Goal: Information Seeking & Learning: Learn about a topic

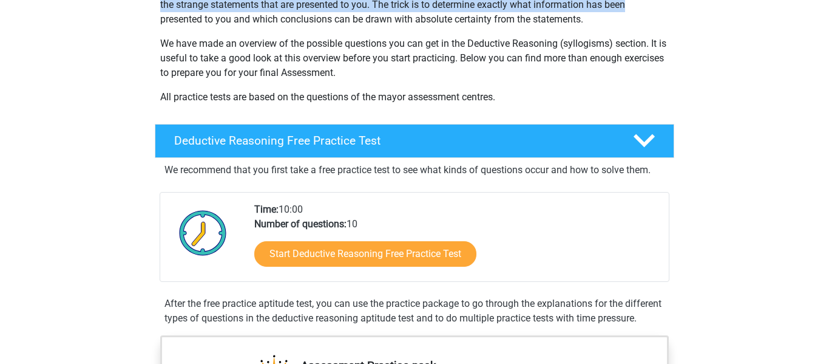
scroll to position [170, 0]
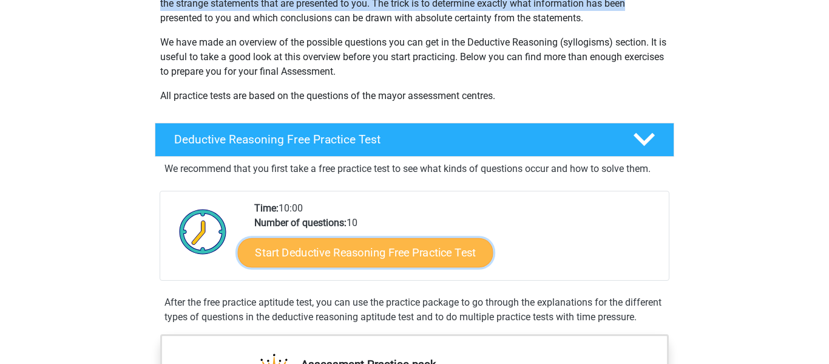
click at [336, 252] on link "Start Deductive Reasoning Free Practice Test" at bounding box center [365, 251] width 255 height 29
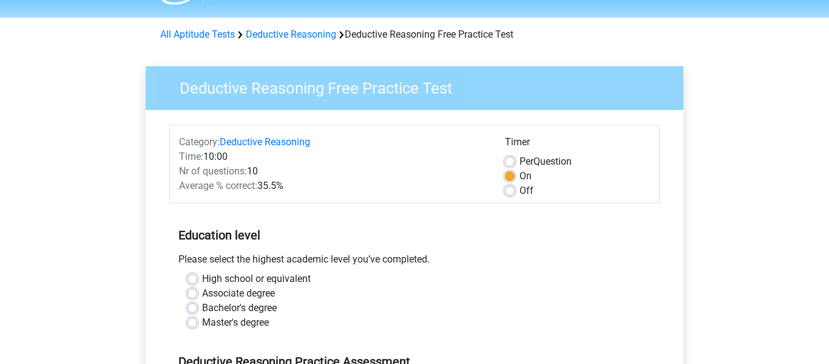
scroll to position [49, 0]
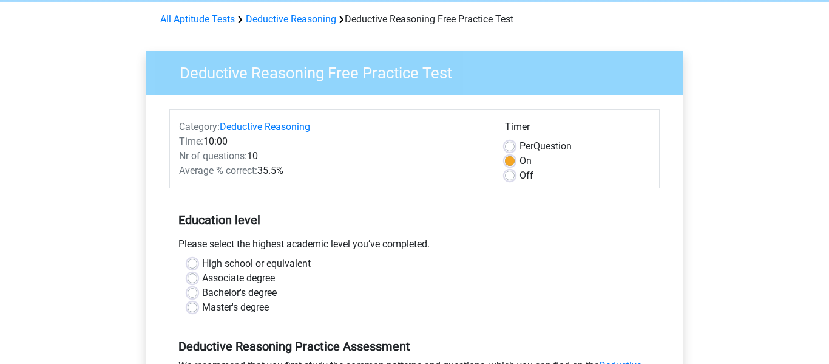
click at [266, 265] on label "High school or equivalent" at bounding box center [256, 263] width 109 height 15
click at [197, 265] on input "High school or equivalent" at bounding box center [193, 262] width 10 height 12
radio input "true"
click at [188, 271] on input "Associate degree" at bounding box center [193, 277] width 10 height 12
radio input "true"
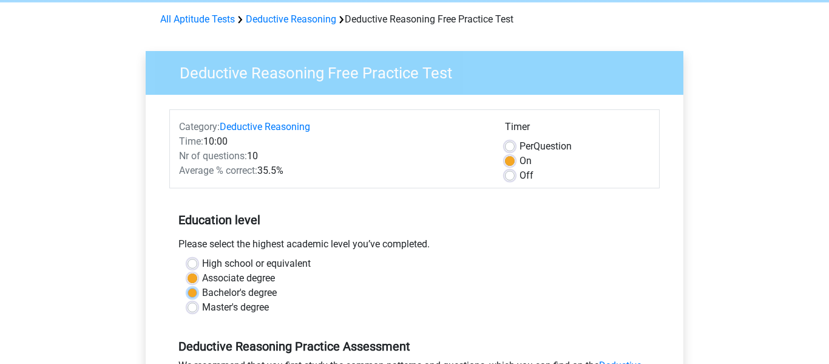
click at [188, 285] on input "Bachelor's degree" at bounding box center [193, 291] width 10 height 12
radio input "true"
click at [188, 271] on input "Associate degree" at bounding box center [193, 277] width 10 height 12
radio input "true"
click at [188, 256] on input "High school or equivalent" at bounding box center [193, 262] width 10 height 12
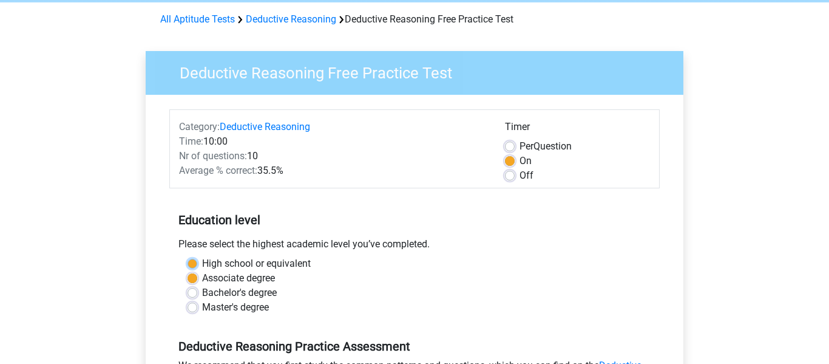
radio input "true"
click at [188, 271] on input "Associate degree" at bounding box center [193, 277] width 10 height 12
radio input "true"
click at [188, 256] on input "High school or equivalent" at bounding box center [193, 262] width 10 height 12
radio input "true"
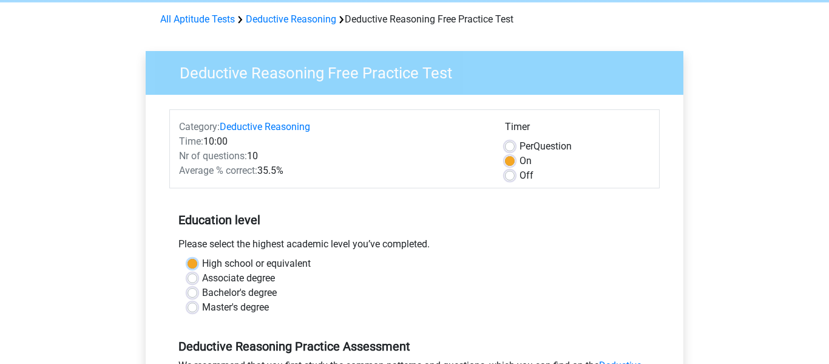
radio input "false"
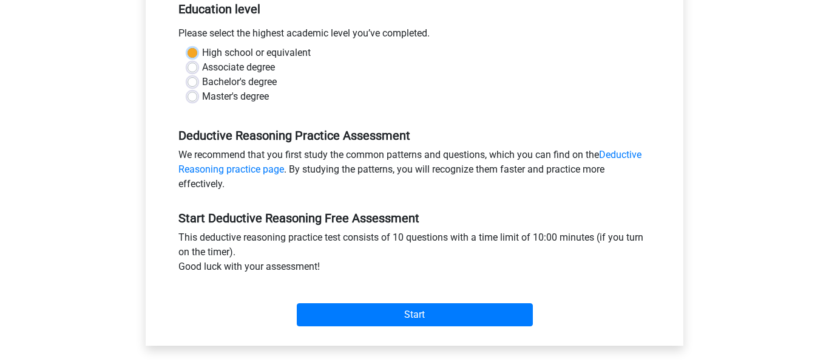
scroll to position [261, 0]
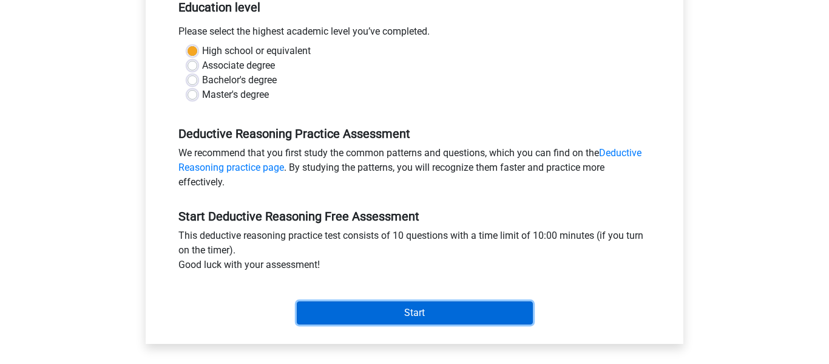
click at [473, 319] on input "Start" at bounding box center [415, 312] width 236 height 23
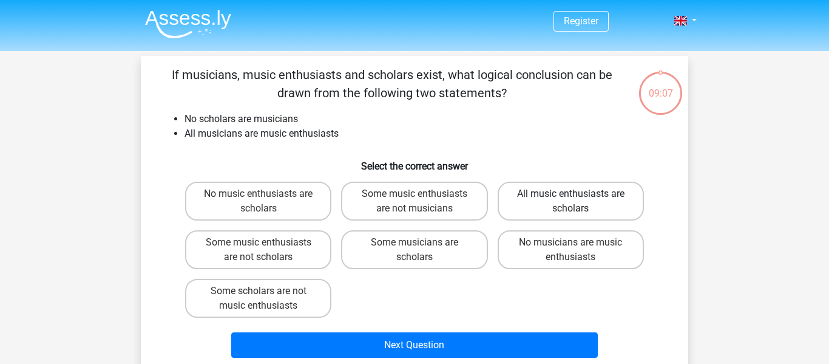
click at [583, 211] on label "All music enthusiasts are scholars" at bounding box center [571, 200] width 146 height 39
click at [578, 201] on input "All music enthusiasts are scholars" at bounding box center [574, 198] width 8 height 8
radio input "true"
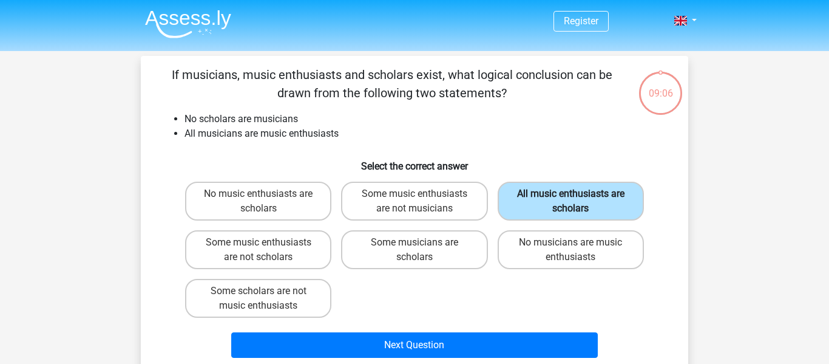
click at [583, 211] on label "All music enthusiasts are scholars" at bounding box center [571, 200] width 146 height 39
click at [578, 201] on input "All music enthusiasts are scholars" at bounding box center [574, 198] width 8 height 8
click at [610, 194] on label "All music enthusiasts are scholars" at bounding box center [571, 200] width 146 height 39
click at [578, 194] on input "All music enthusiasts are scholars" at bounding box center [574, 198] width 8 height 8
click at [610, 194] on label "All music enthusiasts are scholars" at bounding box center [571, 200] width 146 height 39
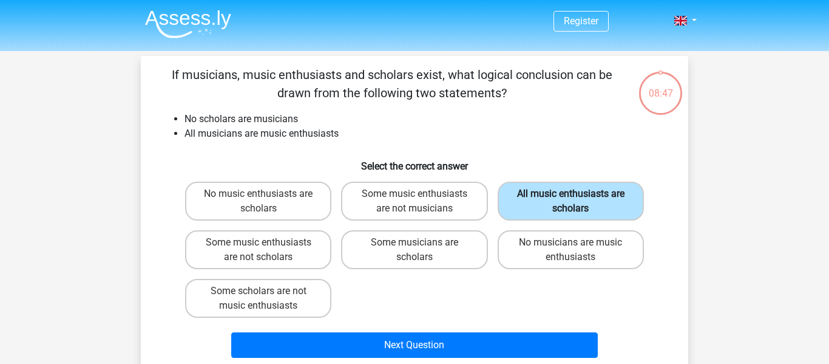
click at [578, 194] on input "All music enthusiasts are scholars" at bounding box center [574, 198] width 8 height 8
click at [583, 244] on label "No musicians are music enthusiasts" at bounding box center [571, 249] width 146 height 39
click at [578, 244] on input "No musicians are music enthusiasts" at bounding box center [574, 246] width 8 height 8
radio input "true"
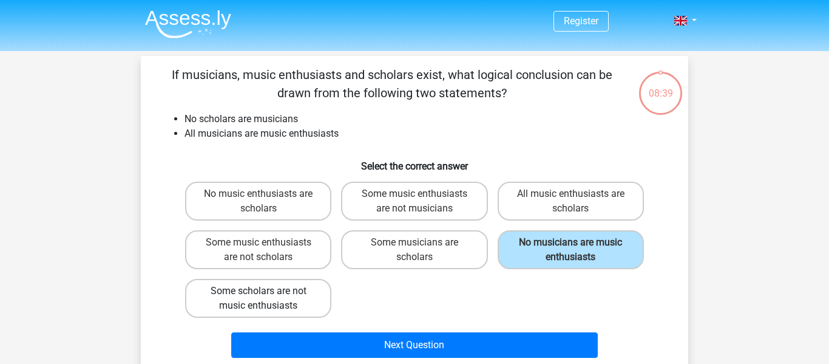
click at [280, 312] on label "Some scholars are not music enthusiasts" at bounding box center [258, 298] width 146 height 39
click at [266, 299] on input "Some scholars are not music enthusiasts" at bounding box center [263, 295] width 8 height 8
radio input "true"
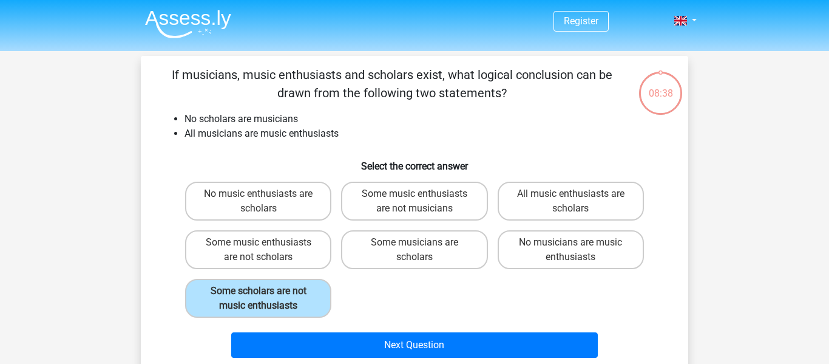
click at [269, 271] on div "Some music enthusiasts are not scholars" at bounding box center [258, 249] width 156 height 49
click at [269, 267] on label "Some music enthusiasts are not scholars" at bounding box center [258, 249] width 146 height 39
click at [266, 250] on input "Some music enthusiasts are not scholars" at bounding box center [263, 246] width 8 height 8
radio input "true"
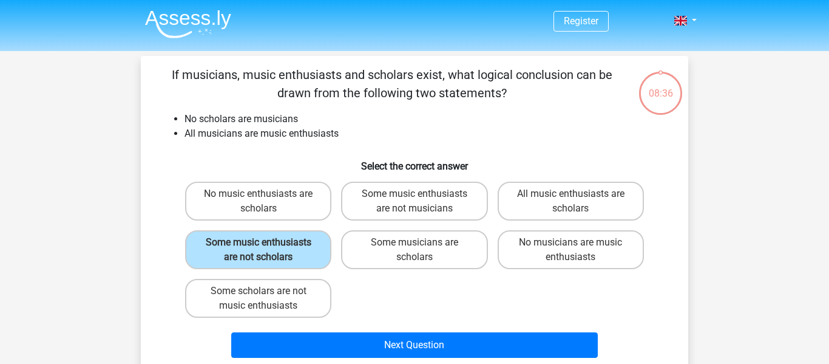
click at [282, 331] on div "Next Question" at bounding box center [414, 342] width 509 height 40
click at [273, 313] on label "Some scholars are not music enthusiasts" at bounding box center [258, 298] width 146 height 39
click at [266, 299] on input "Some scholars are not music enthusiasts" at bounding box center [263, 295] width 8 height 8
radio input "true"
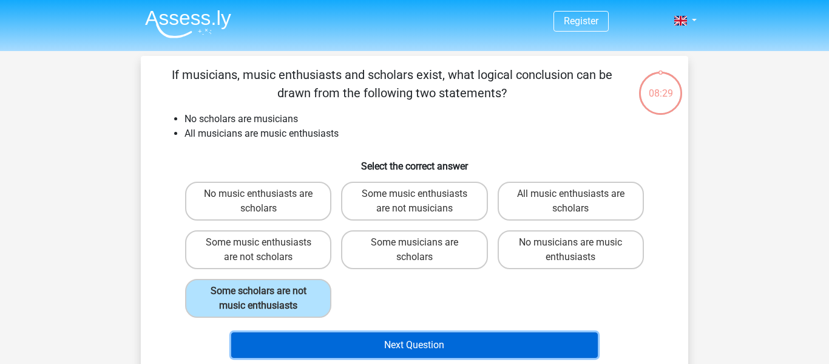
click at [429, 337] on button "Next Question" at bounding box center [414, 344] width 367 height 25
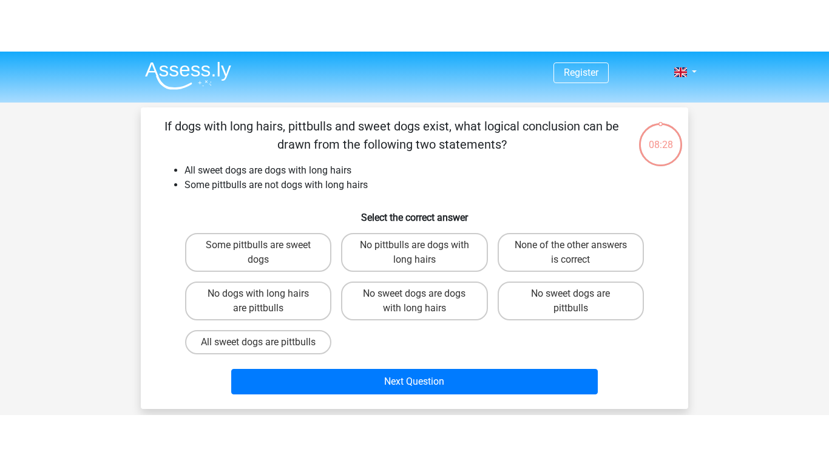
scroll to position [56, 0]
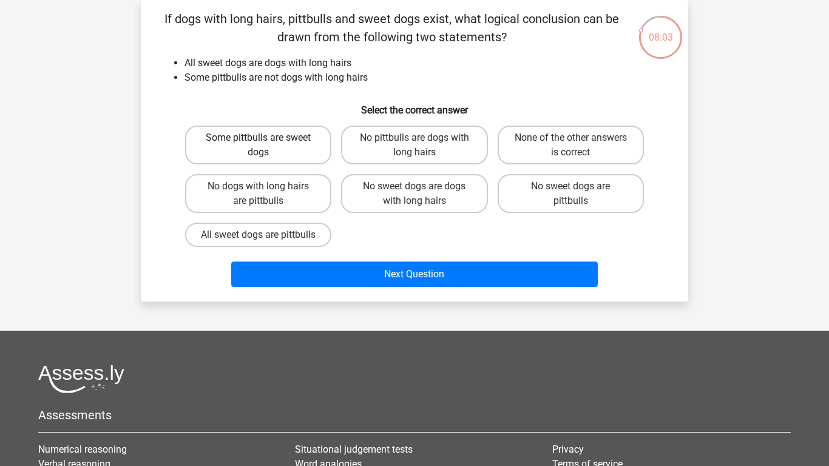
click at [293, 159] on label "Some pittbulls are sweet dogs" at bounding box center [258, 145] width 146 height 39
click at [266, 146] on input "Some pittbulls are sweet dogs" at bounding box center [263, 142] width 8 height 8
radio input "true"
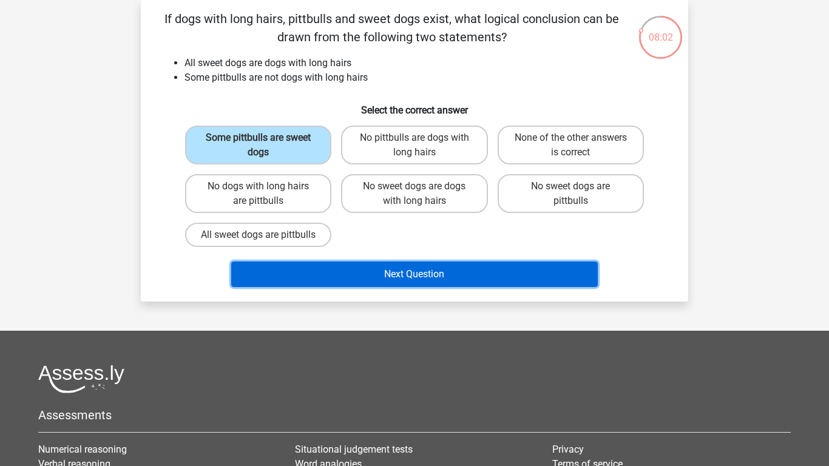
click at [339, 280] on button "Next Question" at bounding box center [414, 274] width 367 height 25
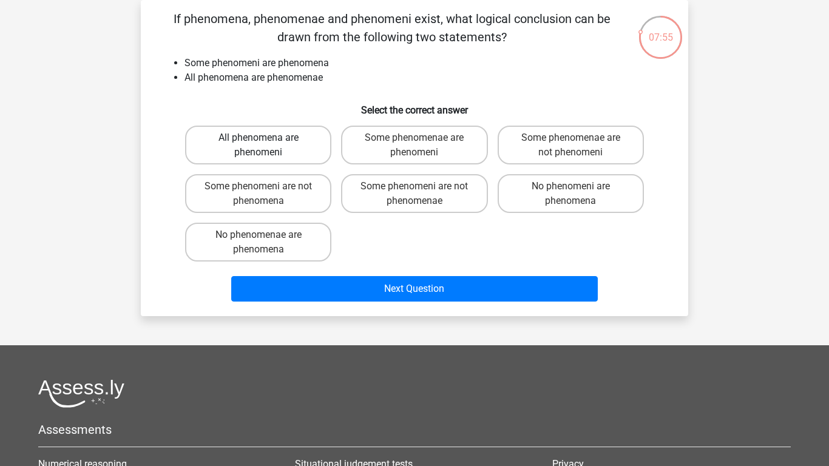
click at [292, 148] on label "All phenomena are phenomeni" at bounding box center [258, 145] width 146 height 39
click at [266, 146] on input "All phenomena are phenomeni" at bounding box center [263, 142] width 8 height 8
radio input "true"
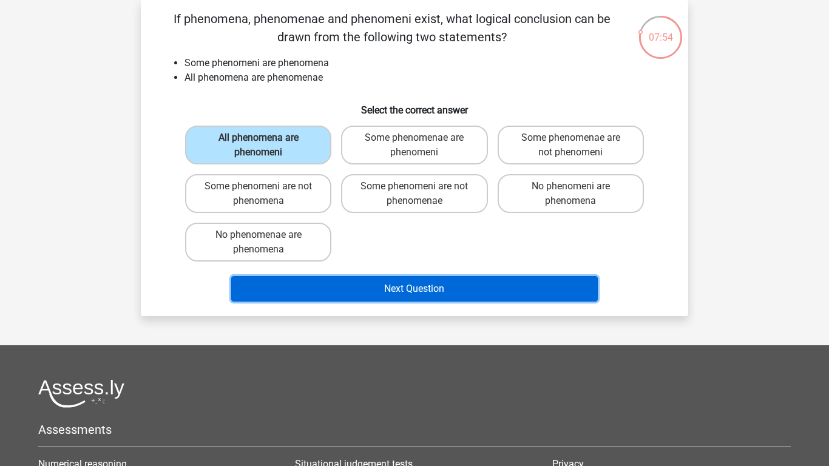
click at [391, 292] on button "Next Question" at bounding box center [414, 288] width 367 height 25
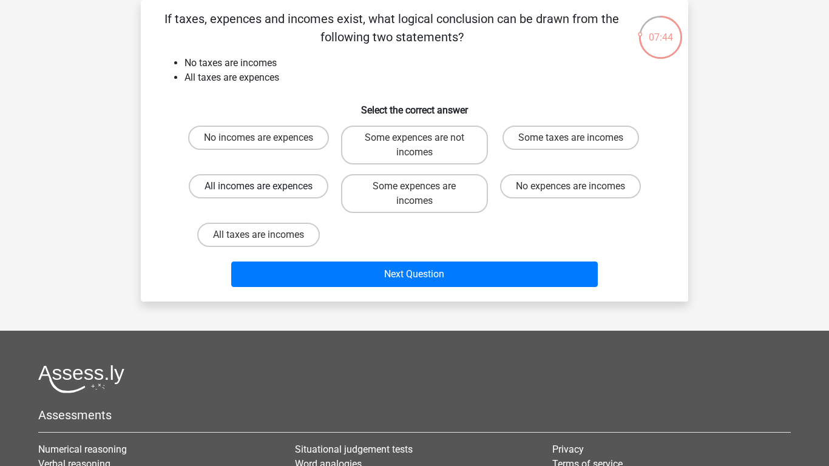
click at [288, 192] on label "All incomes are expences" at bounding box center [259, 186] width 140 height 24
click at [266, 192] on input "All incomes are expences" at bounding box center [263, 190] width 8 height 8
radio input "true"
click at [279, 143] on label "No incomes are expences" at bounding box center [258, 138] width 141 height 24
click at [266, 143] on input "No incomes are expences" at bounding box center [263, 142] width 8 height 8
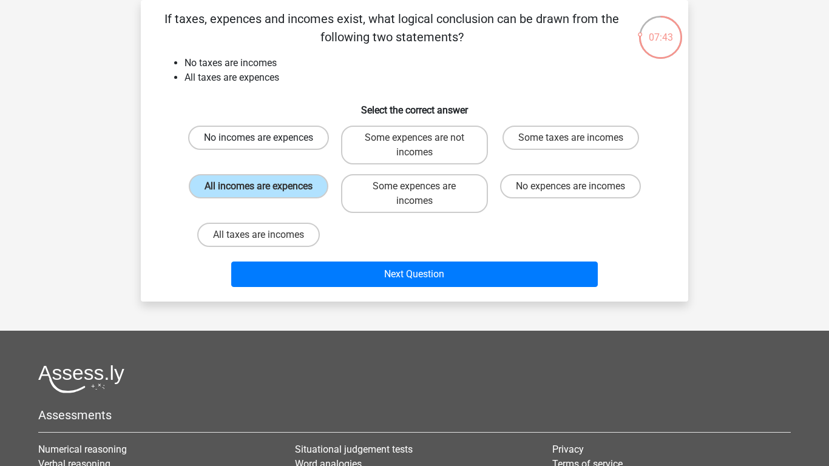
radio input "true"
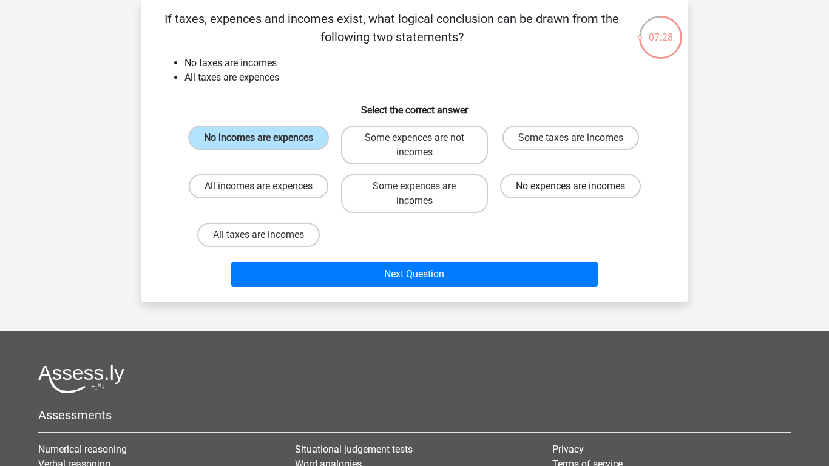
click at [531, 188] on label "No expences are incomes" at bounding box center [570, 186] width 141 height 24
click at [570, 188] on input "No expences are incomes" at bounding box center [574, 190] width 8 height 8
radio input "true"
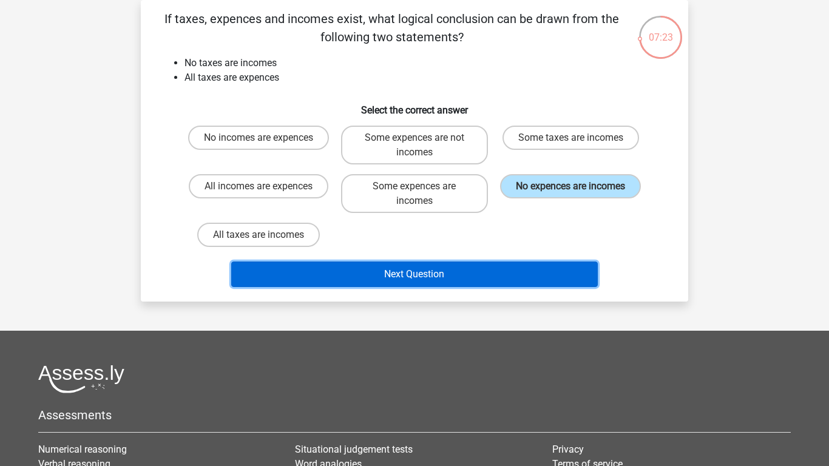
click at [493, 278] on button "Next Question" at bounding box center [414, 274] width 367 height 25
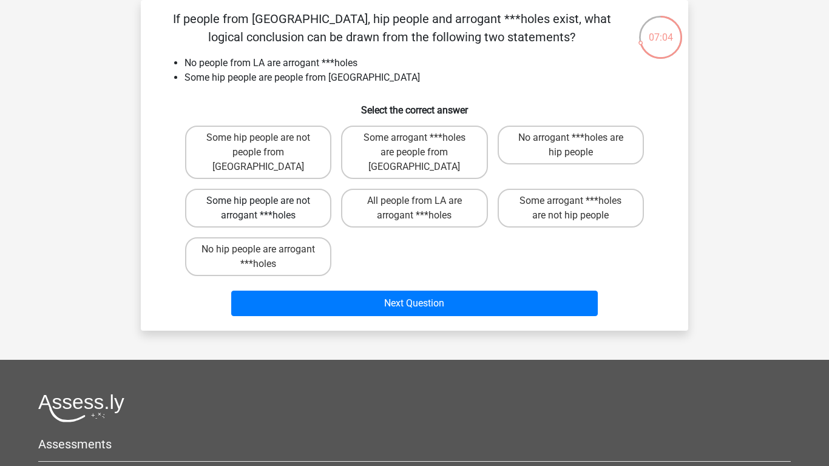
click at [294, 202] on label "Some hip people are not arrogant ***holes" at bounding box center [258, 208] width 146 height 39
click at [266, 202] on input "Some hip people are not arrogant ***holes" at bounding box center [263, 205] width 8 height 8
radio input "true"
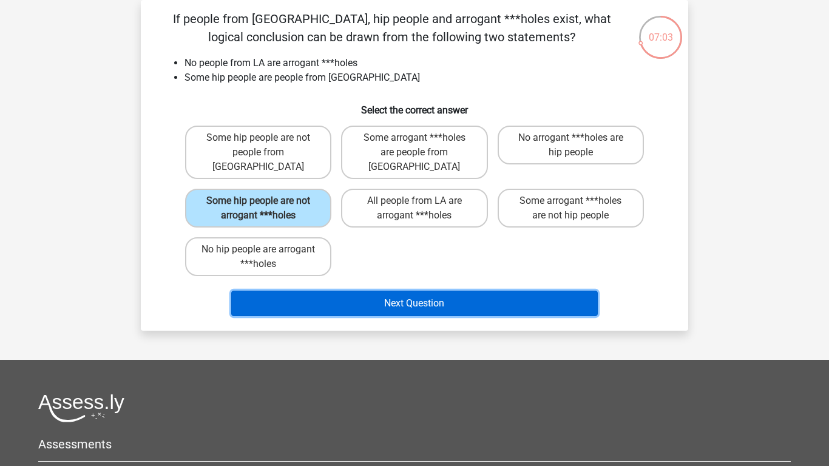
click at [368, 291] on button "Next Question" at bounding box center [414, 303] width 367 height 25
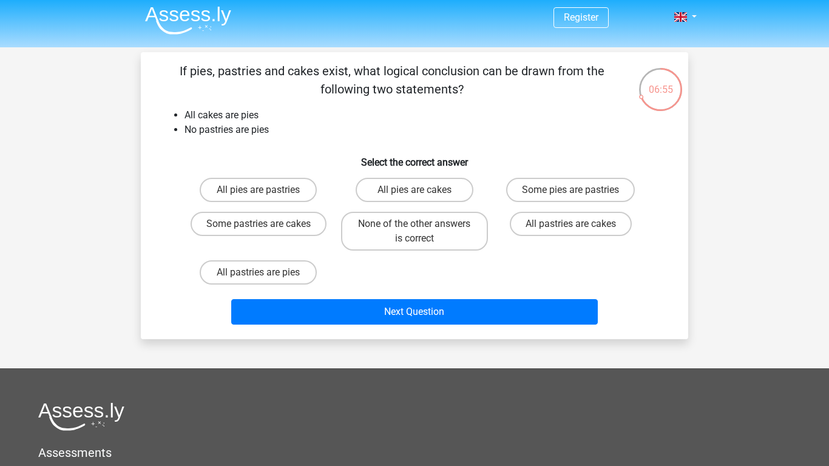
scroll to position [0, 0]
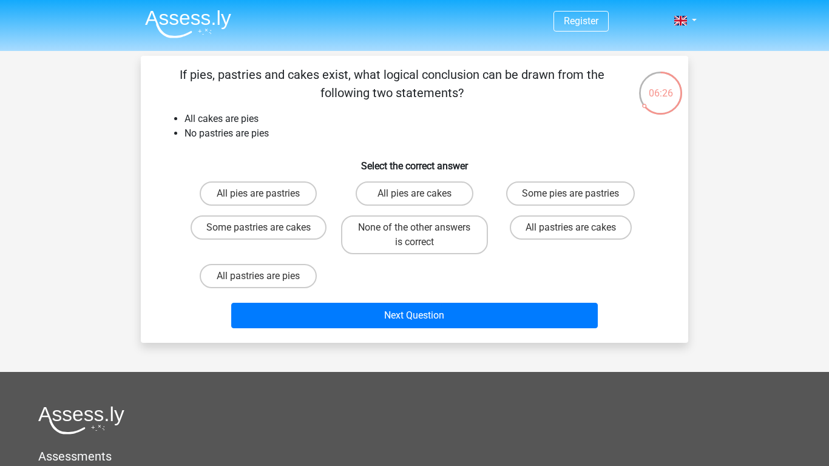
click at [666, 90] on div "06:26" at bounding box center [661, 85] width 46 height 30
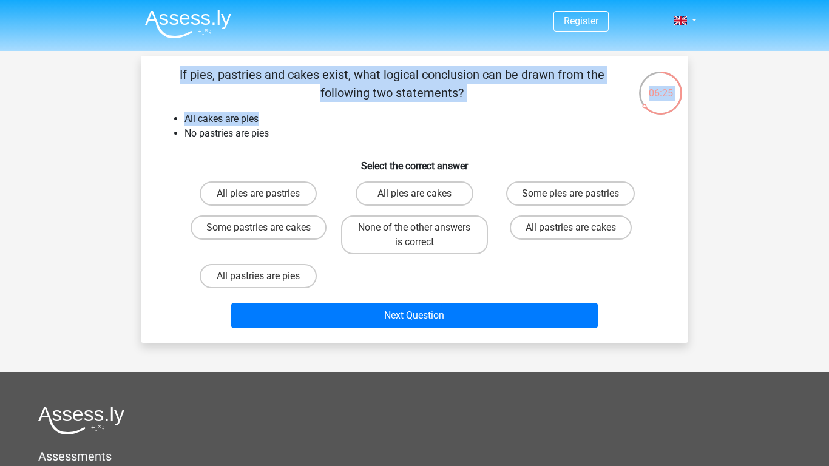
drag, startPoint x: 644, startPoint y: 106, endPoint x: 683, endPoint y: 122, distance: 42.2
click at [683, 122] on div "06:25 Question 6 of 10 Question category: deductive reasoning set 1 If pies, pa…" at bounding box center [414, 199] width 567 height 287
click at [679, 118] on div "If pies, pastries and cakes exist, what logical conclusion can be drawn from th…" at bounding box center [415, 200] width 538 height 268
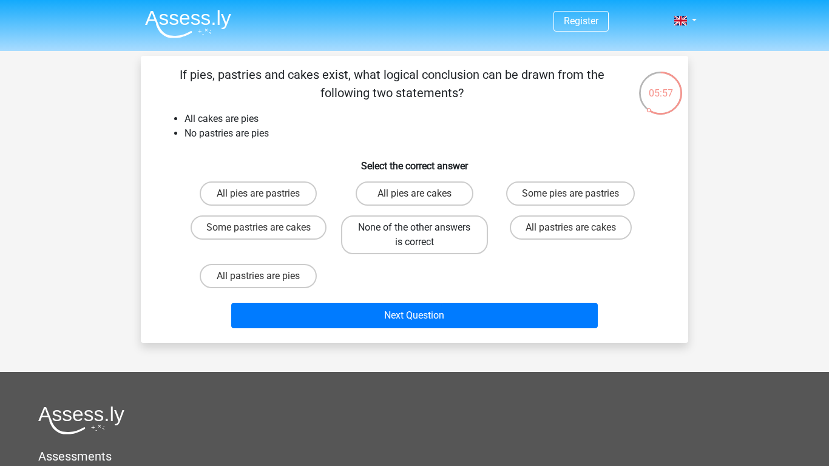
click at [457, 232] on label "None of the other answers is correct" at bounding box center [414, 234] width 146 height 39
click at [422, 232] on input "None of the other answers is correct" at bounding box center [418, 232] width 8 height 8
radio input "true"
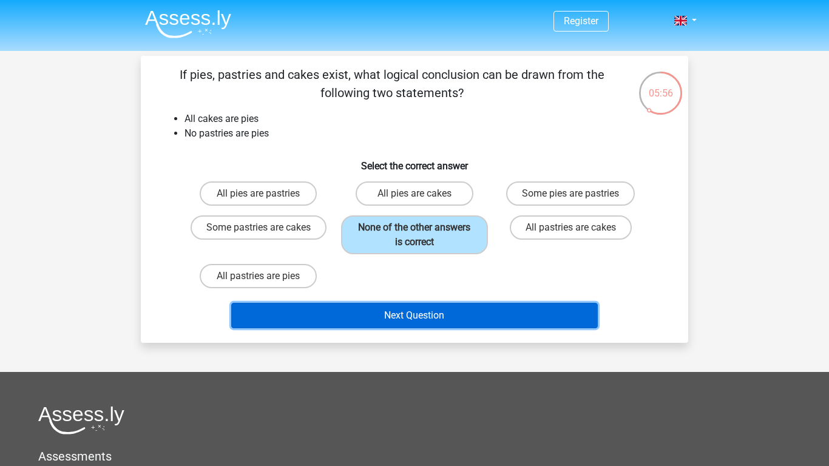
click at [429, 323] on button "Next Question" at bounding box center [414, 315] width 367 height 25
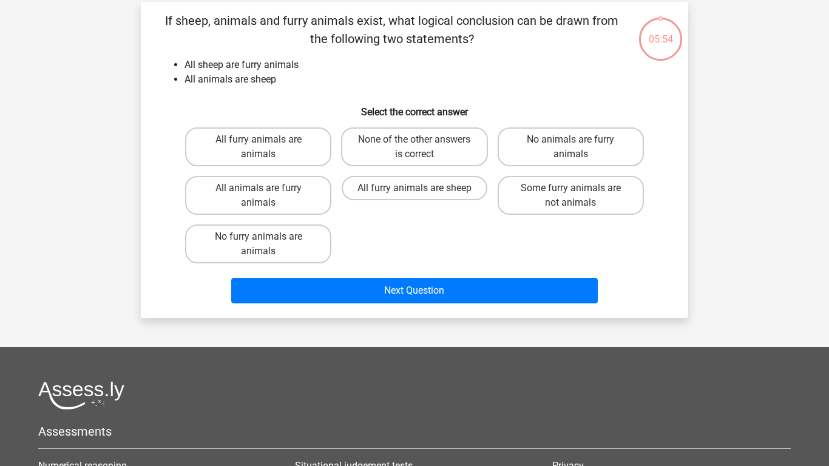
scroll to position [56, 0]
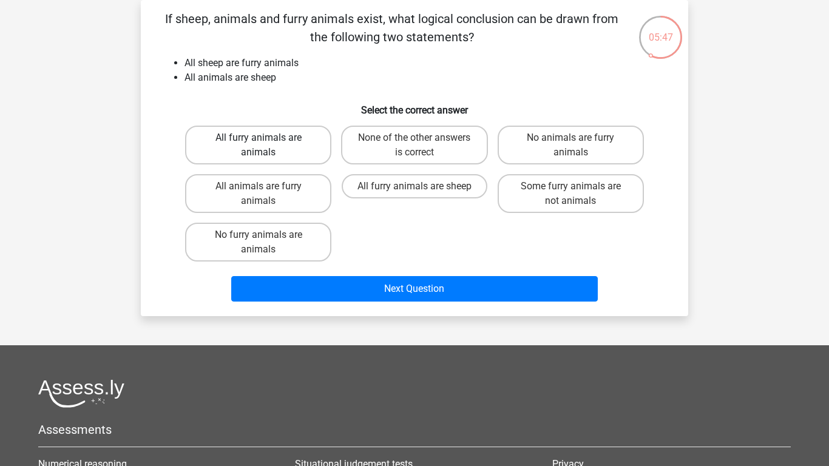
click at [284, 151] on label "All furry animals are animals" at bounding box center [258, 145] width 146 height 39
click at [266, 146] on input "All furry animals are animals" at bounding box center [263, 142] width 8 height 8
radio input "true"
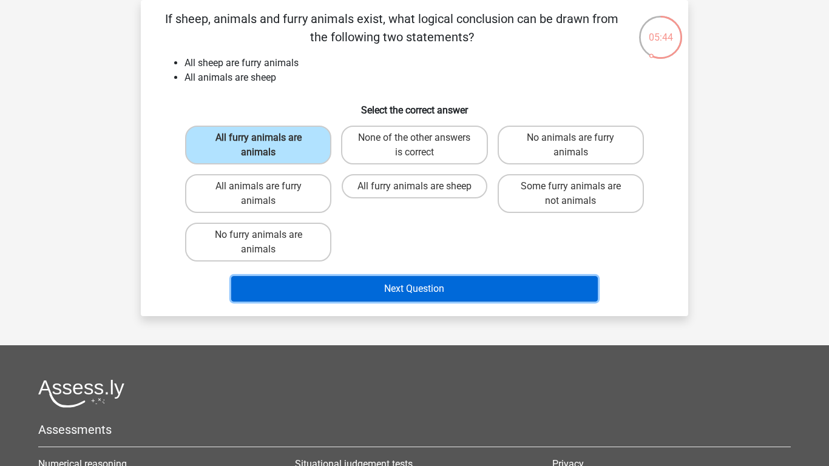
click at [331, 289] on button "Next Question" at bounding box center [414, 288] width 367 height 25
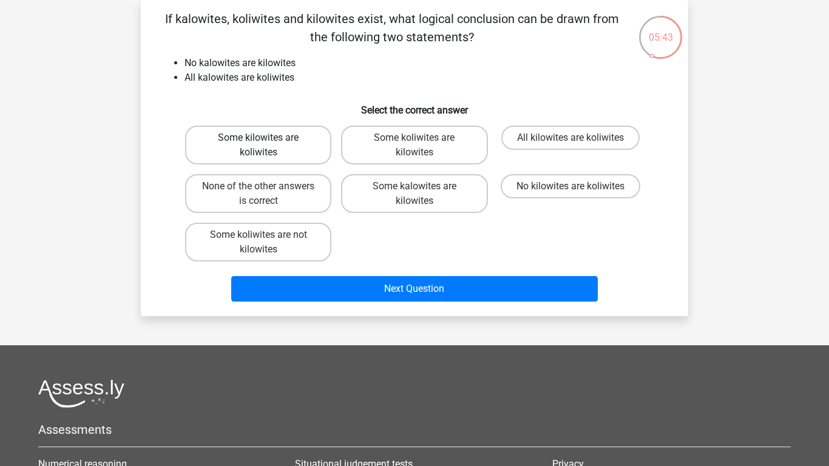
click at [274, 144] on label "Some kilowites are koliwites" at bounding box center [258, 145] width 146 height 39
click at [266, 144] on input "Some kilowites are koliwites" at bounding box center [263, 142] width 8 height 8
radio input "true"
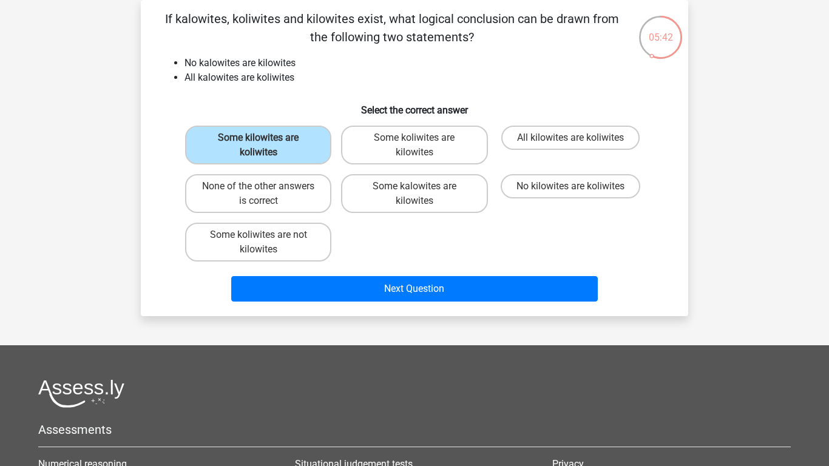
click at [361, 271] on div "Next Question" at bounding box center [414, 286] width 509 height 40
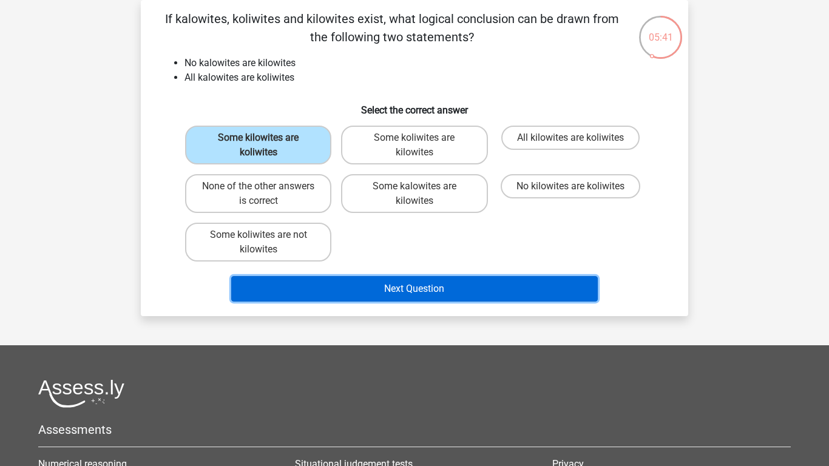
click at [380, 295] on button "Next Question" at bounding box center [414, 288] width 367 height 25
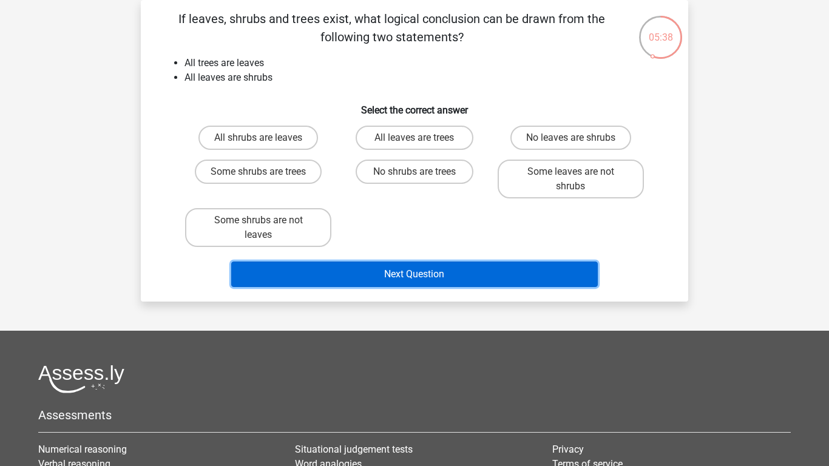
click at [391, 272] on button "Next Question" at bounding box center [414, 274] width 367 height 25
click at [391, 274] on button "Next Question" at bounding box center [414, 274] width 367 height 25
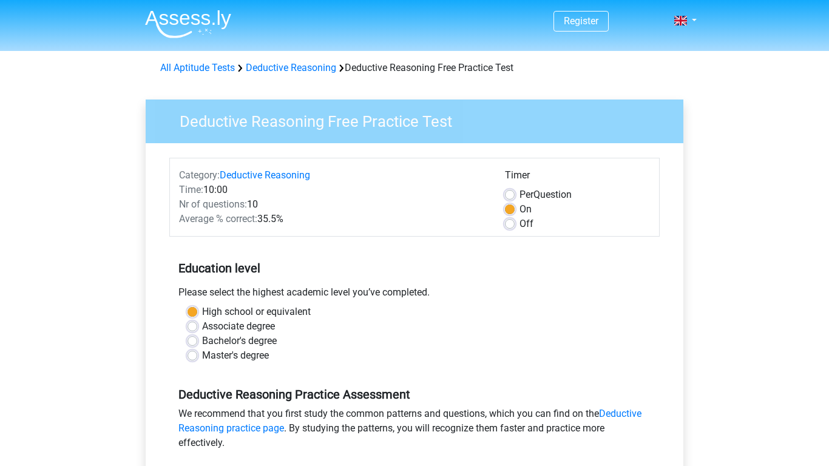
scroll to position [261, 0]
